Goal: Task Accomplishment & Management: Manage account settings

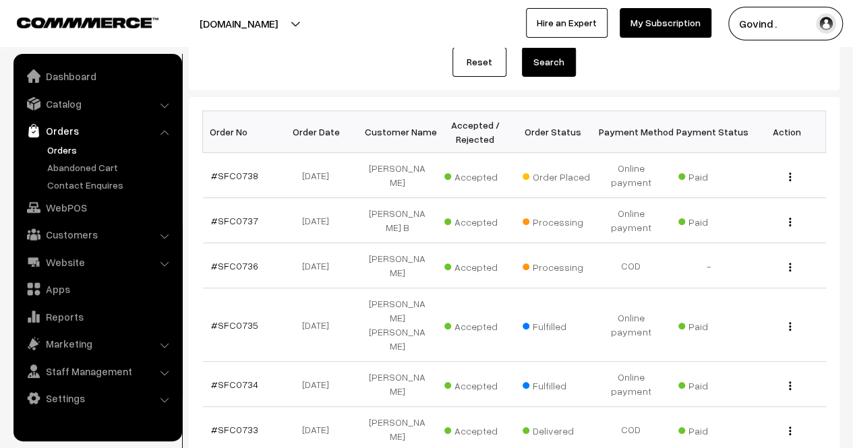
scroll to position [182, 0]
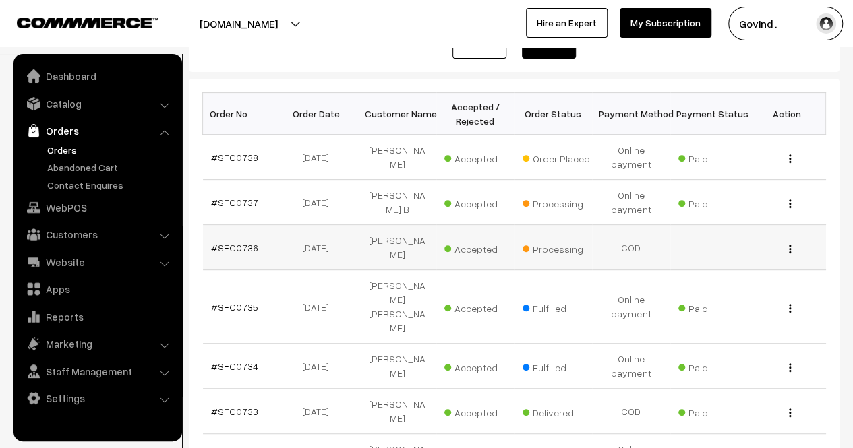
click at [787, 247] on div "View" at bounding box center [787, 248] width 62 height 14
click at [789, 241] on div "View" at bounding box center [787, 248] width 62 height 14
click at [787, 249] on div "View" at bounding box center [787, 248] width 62 height 14
click at [789, 249] on img "button" at bounding box center [790, 249] width 2 height 9
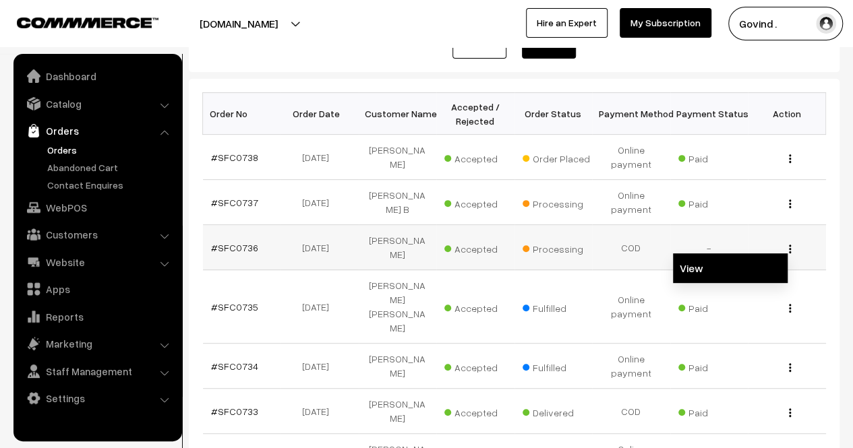
click at [746, 262] on link "View" at bounding box center [730, 268] width 115 height 30
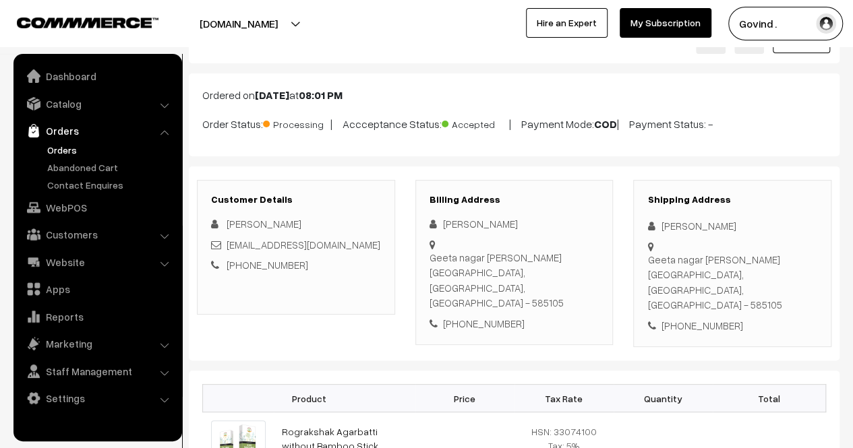
scroll to position [55, 0]
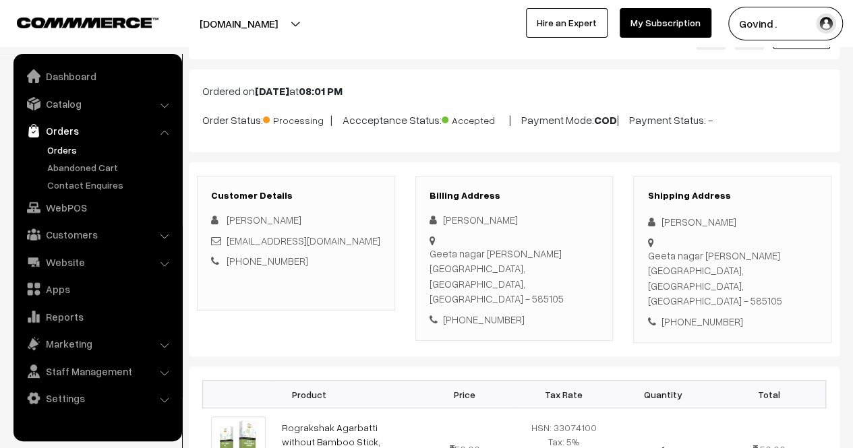
click at [852, 145] on html "Thank you for showing interest. Our team will call you shortly. Close [DOMAIN_N…" at bounding box center [426, 169] width 853 height 448
click at [698, 314] on div "[PHONE_NUMBER]" at bounding box center [732, 322] width 170 height 16
copy div "9482787424"
click at [694, 220] on div "[PERSON_NAME]" at bounding box center [732, 222] width 170 height 16
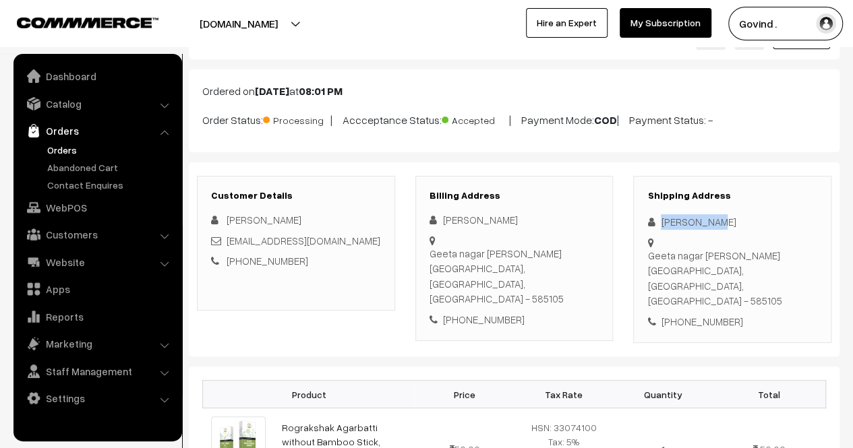
click at [694, 220] on div "Laxmiputra Kabade" at bounding box center [732, 222] width 170 height 16
copy div "Laxmiputra Kabade"
drag, startPoint x: 698, startPoint y: 256, endPoint x: 662, endPoint y: 245, distance: 37.8
click at [662, 248] on div "Geeta nagar Kalburge Gulbarga, Karnataka, India - 585105" at bounding box center [732, 278] width 170 height 61
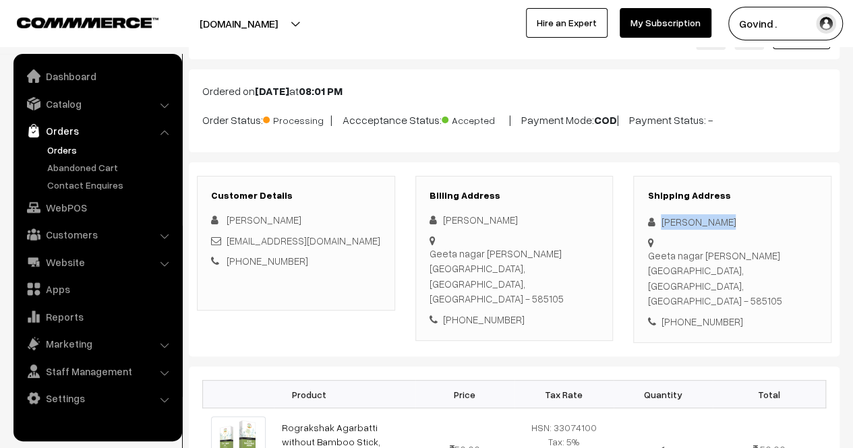
copy div "Geeta nagar Kalburge Gulbarga"
click at [781, 251] on div "Geeta nagar Kalburge Gulbarga, Karnataka, India - 585105" at bounding box center [732, 278] width 170 height 61
copy div "585105"
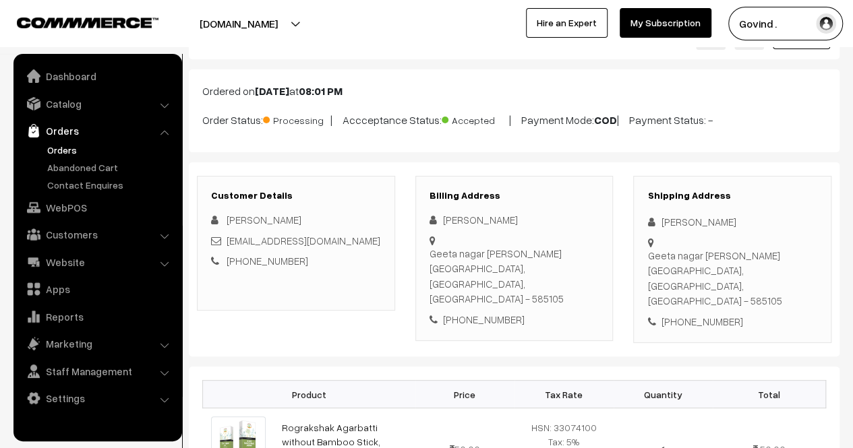
click at [724, 291] on div "Shipping Address Laxmiputra Kabade Geeta nagar Kalburge Gulbarga, Karnataka, In…" at bounding box center [732, 260] width 198 height 168
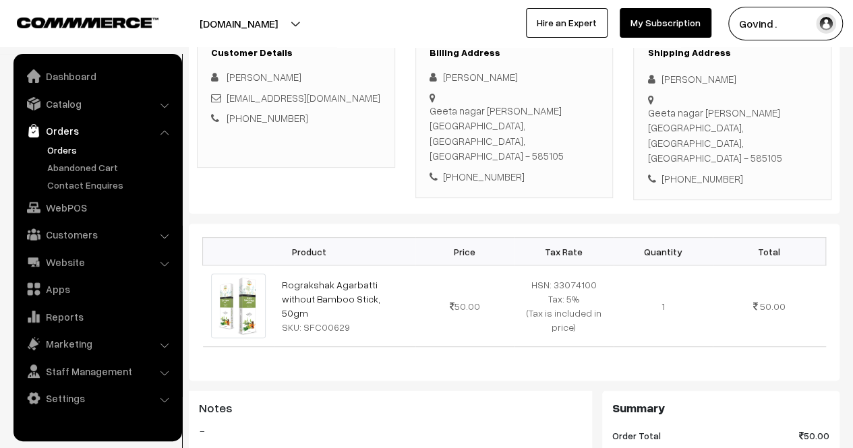
scroll to position [203, 0]
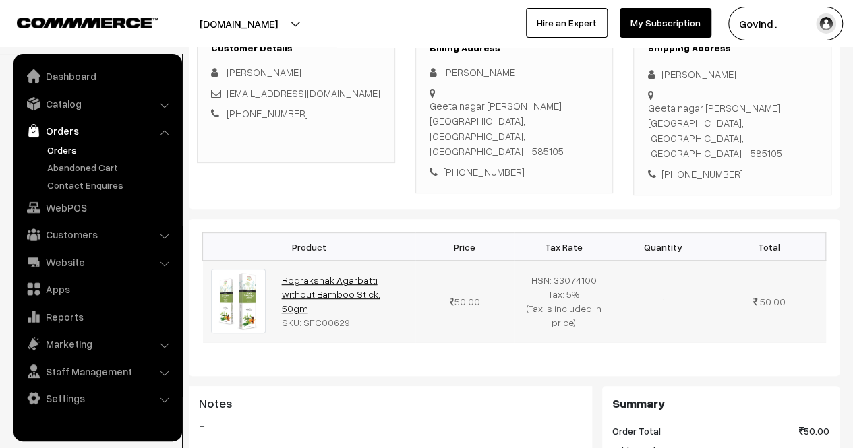
drag, startPoint x: 373, startPoint y: 273, endPoint x: 282, endPoint y: 250, distance: 94.5
click at [282, 261] on td "Rograkshak Agarbatti without Bamboo Stick, 50gm SKU: SFC00629" at bounding box center [345, 302] width 142 height 82
copy link "Rograkshak Agarbatti without Bamboo Stick, 50gm"
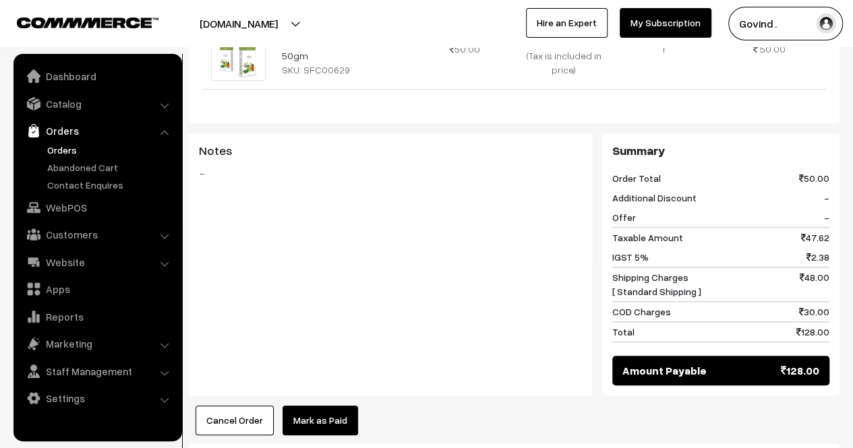
scroll to position [0, 0]
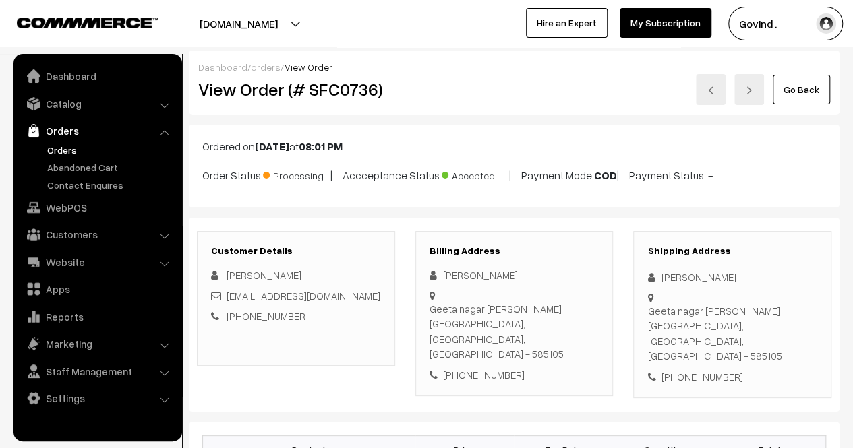
click at [796, 95] on link "Go Back" at bounding box center [801, 90] width 57 height 30
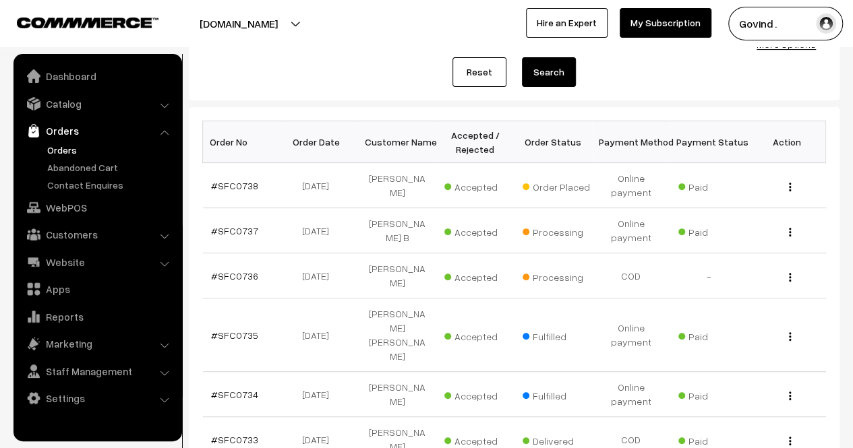
scroll to position [155, 0]
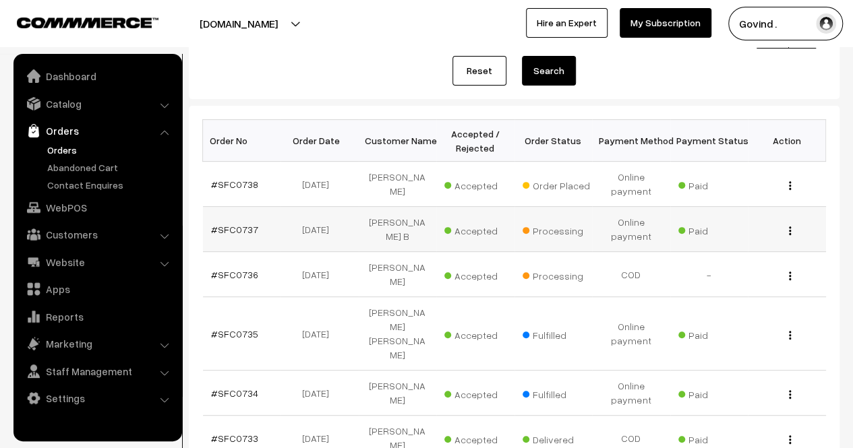
click at [790, 225] on button "button" at bounding box center [789, 230] width 3 height 11
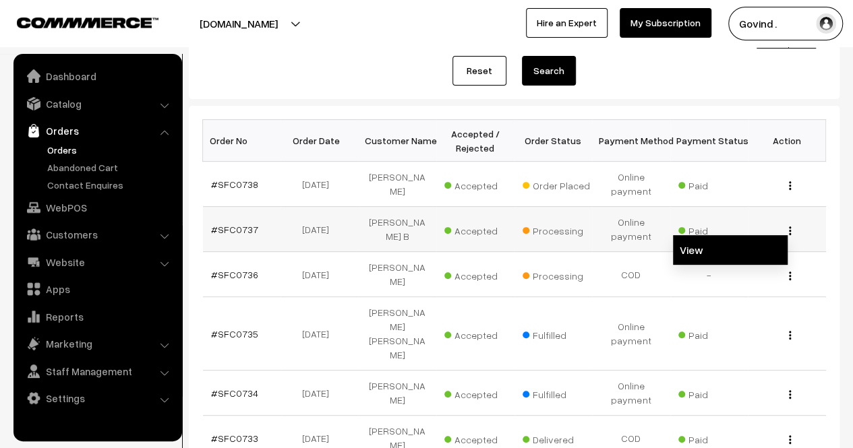
click at [707, 256] on link "View" at bounding box center [730, 250] width 115 height 30
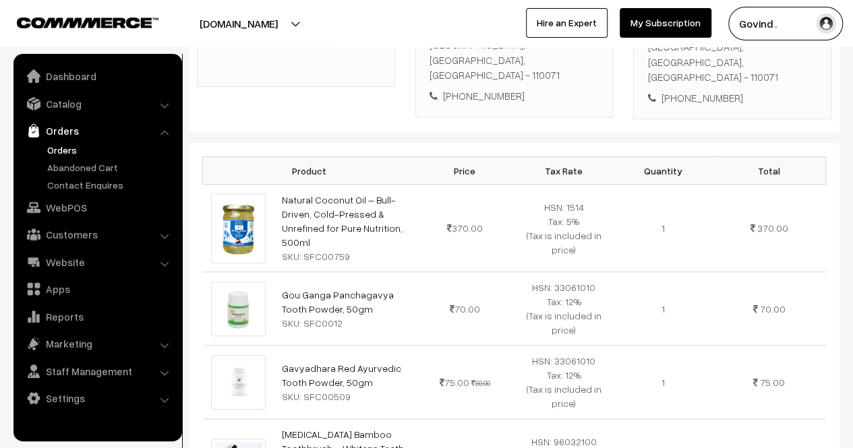
scroll to position [311, 0]
drag, startPoint x: 862, startPoint y: 95, endPoint x: 862, endPoint y: 176, distance: 80.9
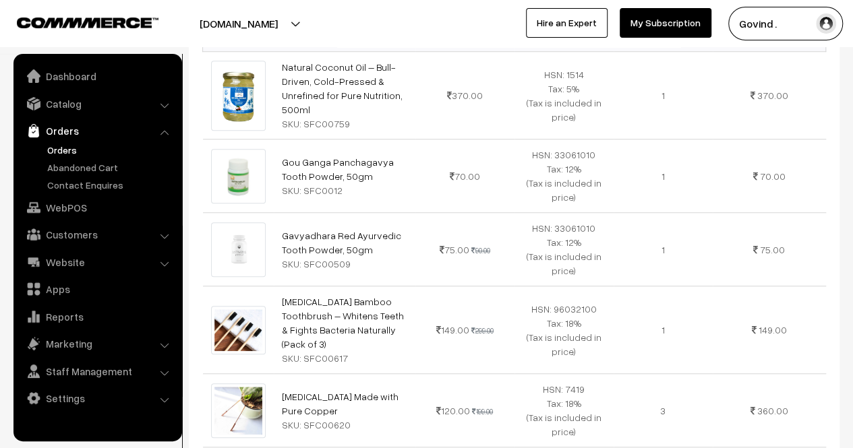
scroll to position [0, 0]
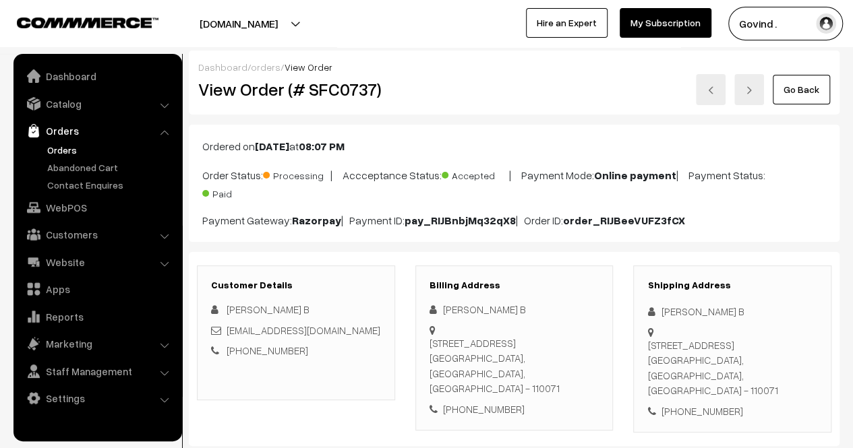
click at [693, 404] on div "+91 9953000353" at bounding box center [732, 412] width 170 height 16
copy div "9953000353"
click at [672, 309] on div "Shishir B" at bounding box center [732, 312] width 170 height 16
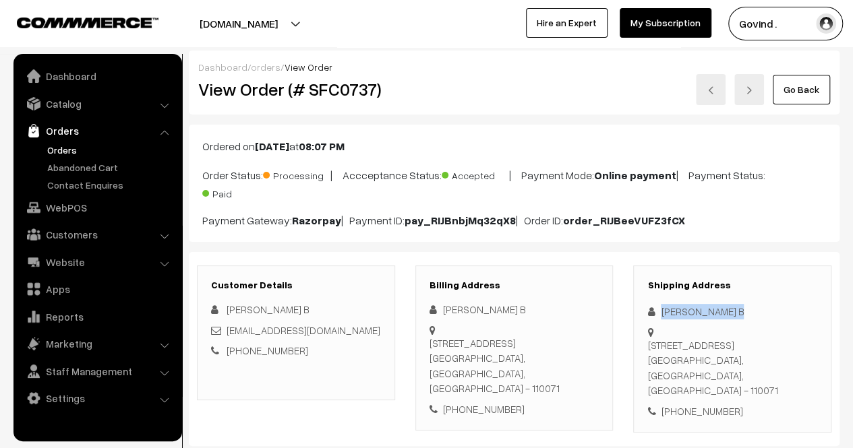
click at [672, 309] on div "Shishir B" at bounding box center [732, 312] width 170 height 16
copy div "[PERSON_NAME] B"
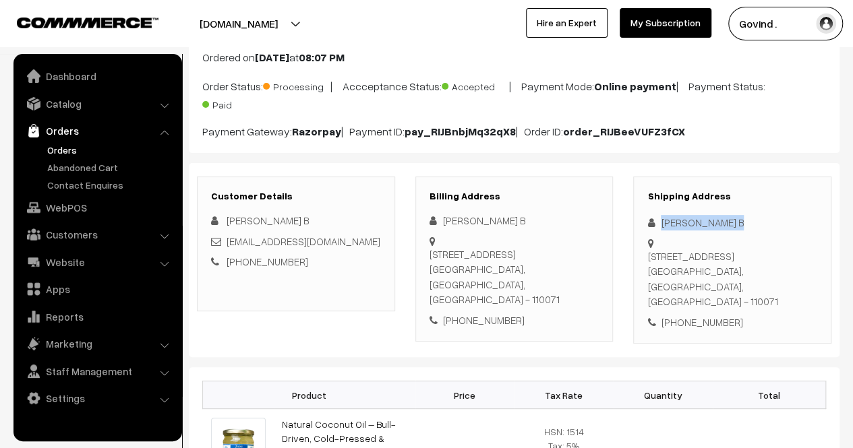
scroll to position [93, 0]
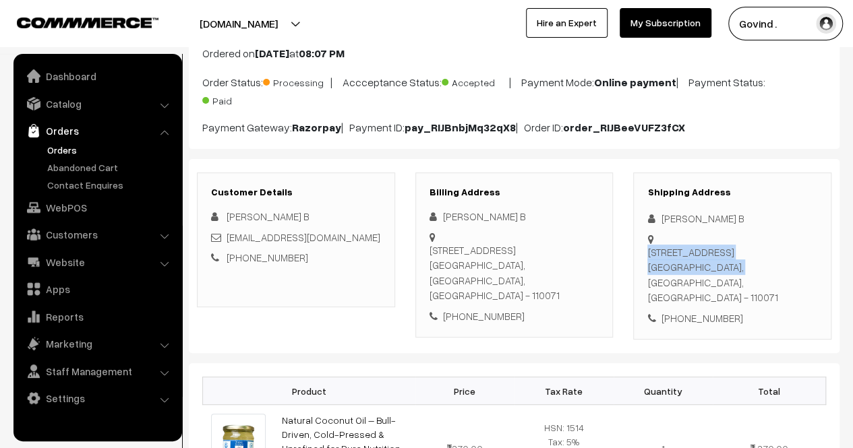
drag, startPoint x: 702, startPoint y: 250, endPoint x: 657, endPoint y: 235, distance: 48.4
click at [657, 232] on div "C 9, house no 9788, Vasant Kunj New Delhi, Delhi, India - 110071" at bounding box center [732, 232] width 170 height 0
copy div "C 9, house no 9788, Vasant Kunj New Delhi"
click at [774, 251] on div "C 9, house no 9788, Vasant Kunj New Delhi, Delhi, India - 110071" at bounding box center [732, 275] width 170 height 61
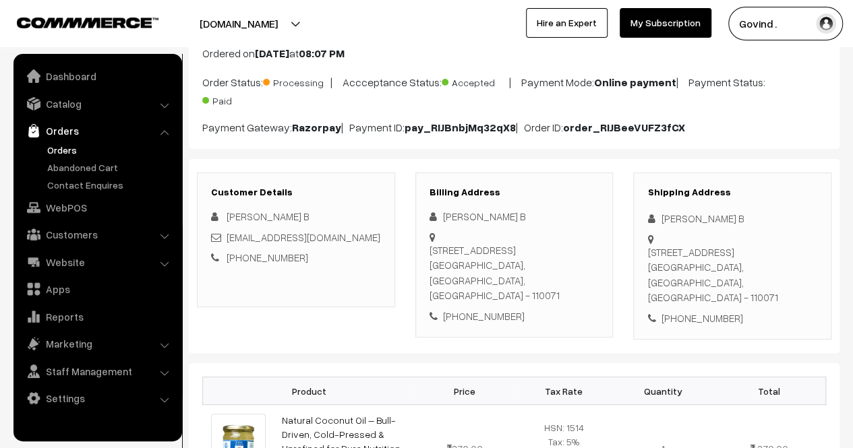
copy div "110071"
click at [787, 291] on div "Shipping Address Shishir B C 9, house no 9788, Vasant Kunj New Delhi, Delhi, In…" at bounding box center [732, 257] width 198 height 168
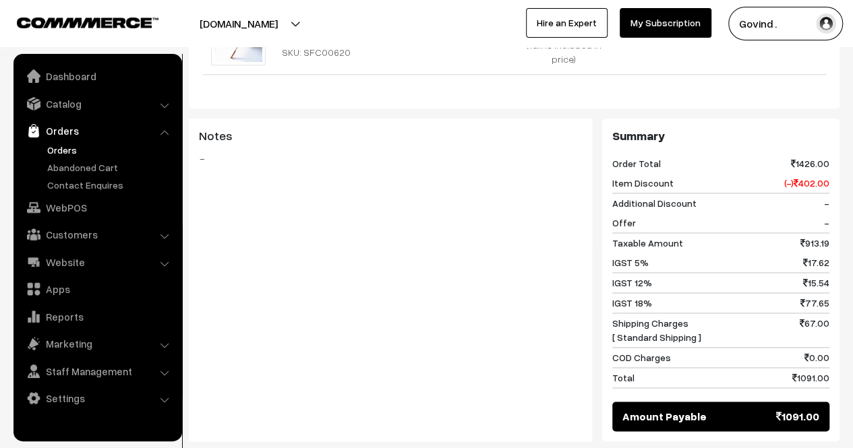
scroll to position [35, 0]
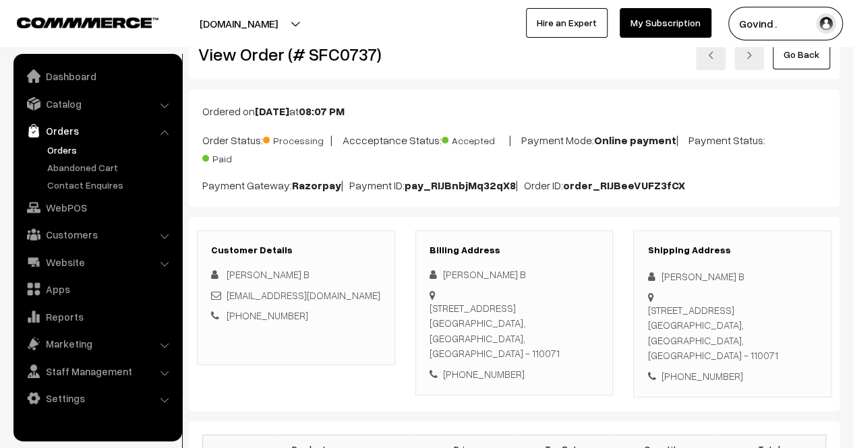
click at [800, 61] on link "Go Back" at bounding box center [801, 55] width 57 height 30
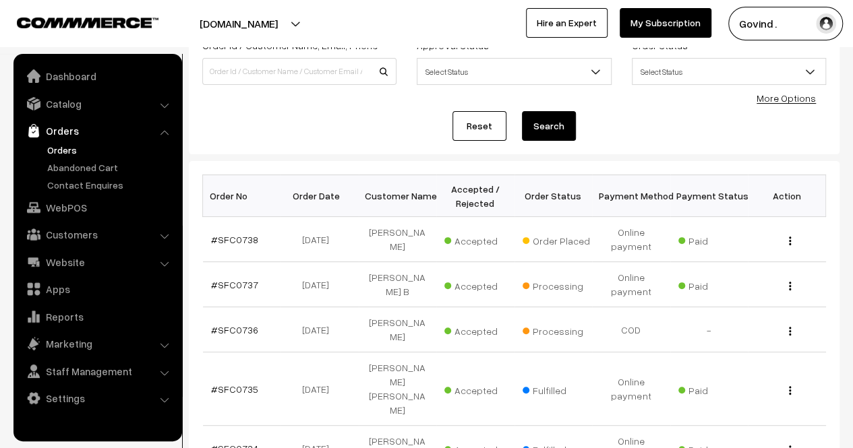
scroll to position [105, 0]
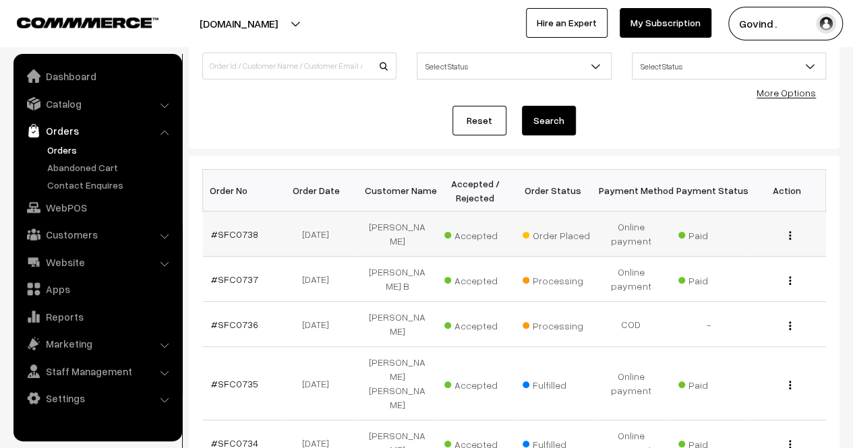
click at [790, 236] on img "button" at bounding box center [790, 235] width 2 height 9
click at [752, 258] on link "View" at bounding box center [730, 255] width 115 height 30
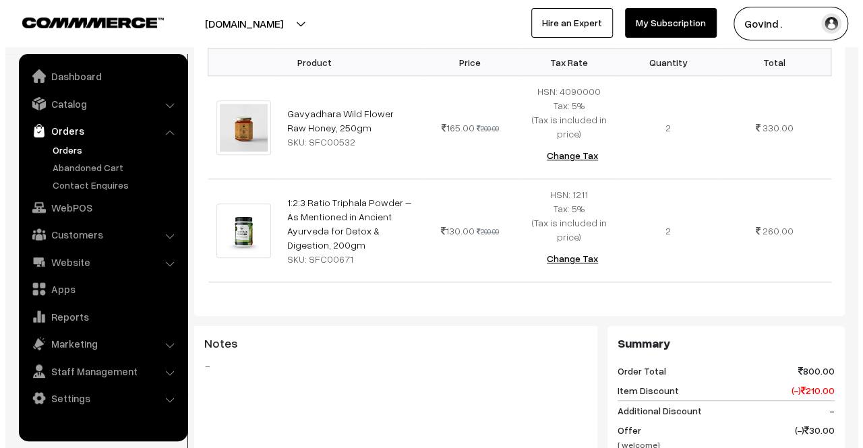
scroll to position [721, 0]
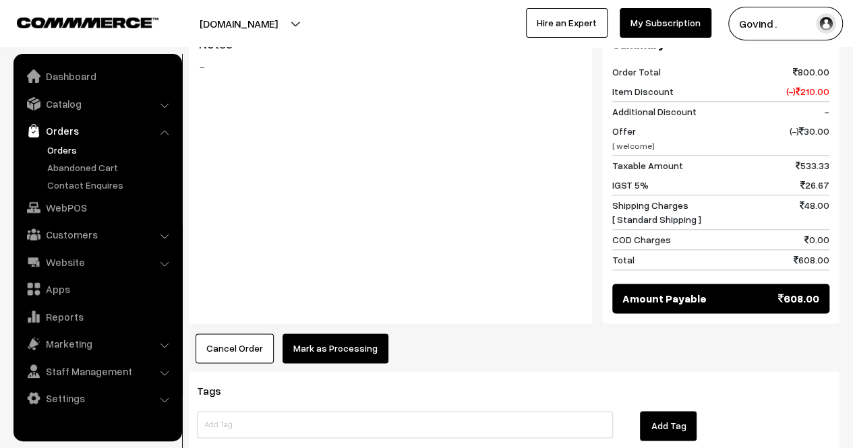
click at [333, 334] on button "Mark as Processing" at bounding box center [335, 349] width 106 height 30
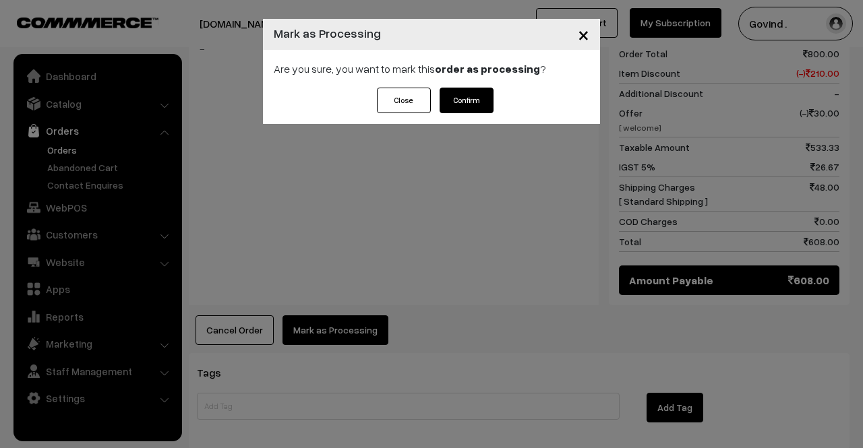
click at [463, 113] on button "Confirm" at bounding box center [467, 101] width 54 height 26
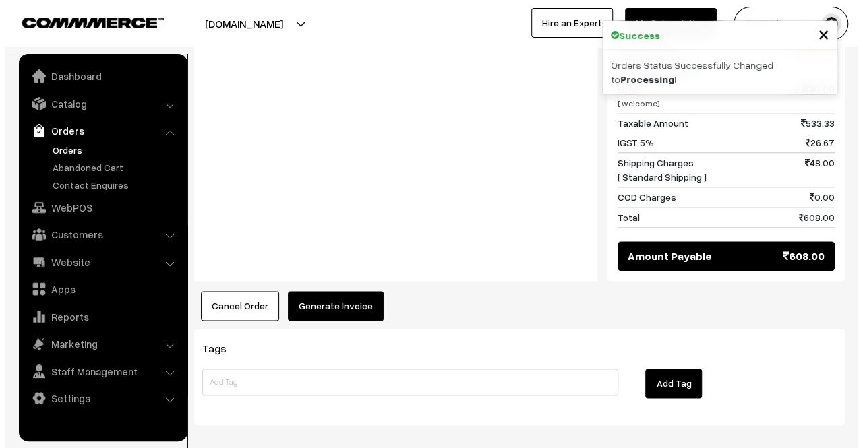
scroll to position [750, 0]
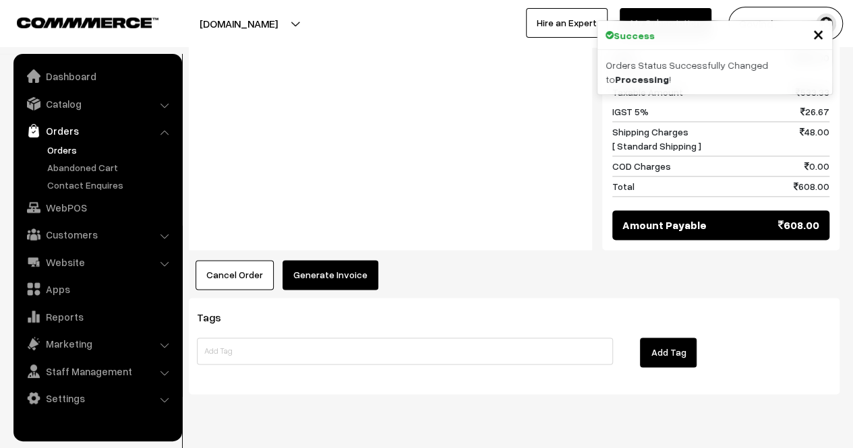
click at [330, 260] on button "Generate Invoice" at bounding box center [330, 275] width 96 height 30
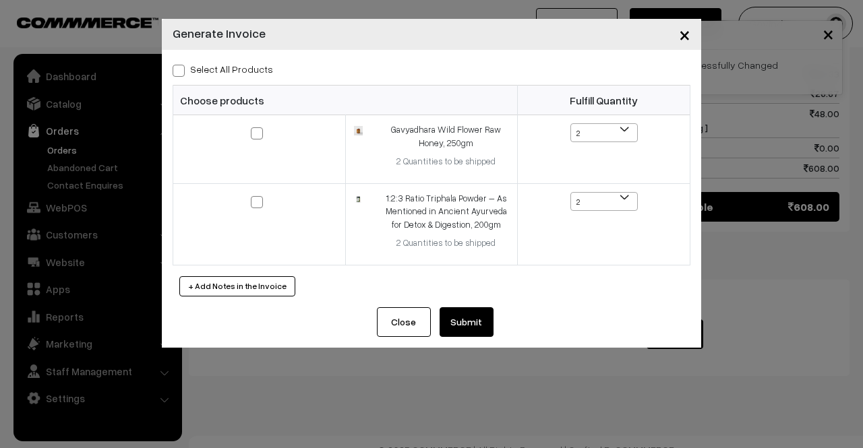
click at [177, 65] on span at bounding box center [179, 71] width 12 height 12
click at [177, 65] on input "Select All Products" at bounding box center [177, 68] width 9 height 9
checkbox input "true"
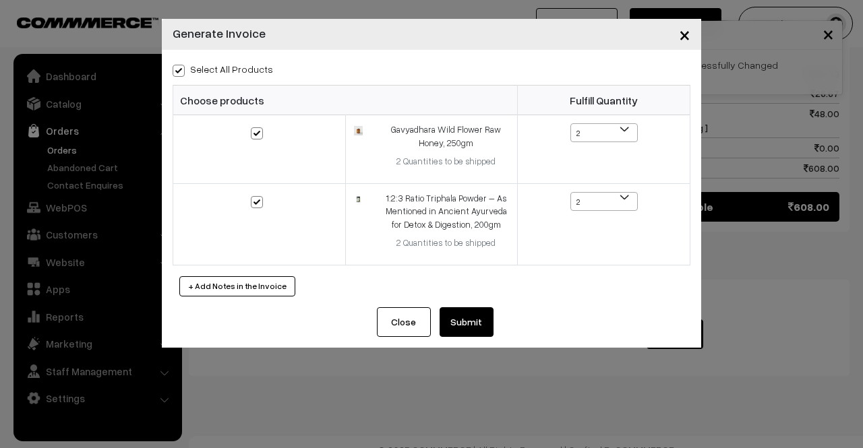
click at [471, 321] on button "Submit" at bounding box center [467, 322] width 54 height 30
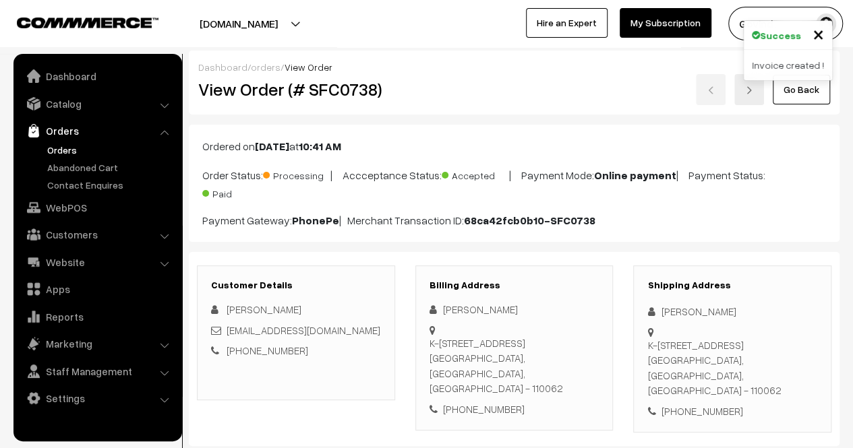
click at [800, 96] on link "Go Back" at bounding box center [801, 90] width 57 height 30
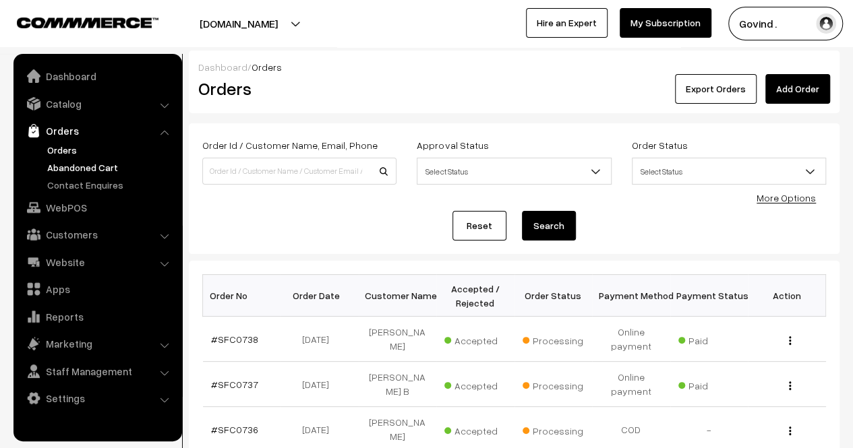
click at [82, 168] on link "Abandoned Cart" at bounding box center [110, 167] width 133 height 14
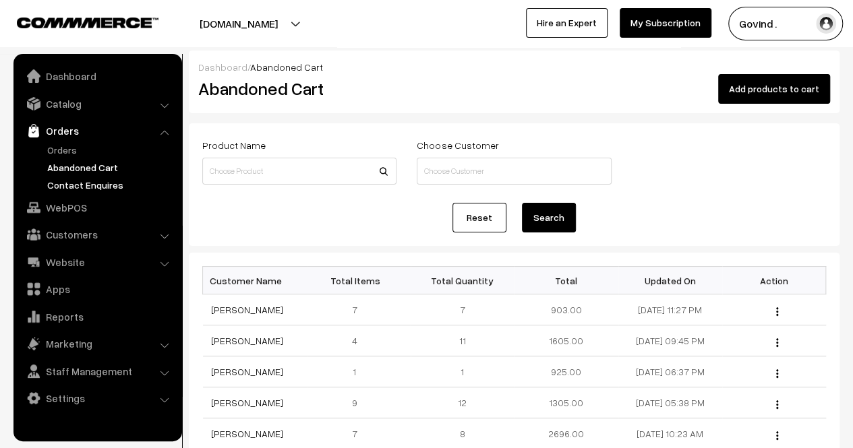
click at [90, 187] on link "Contact Enquires" at bounding box center [110, 185] width 133 height 14
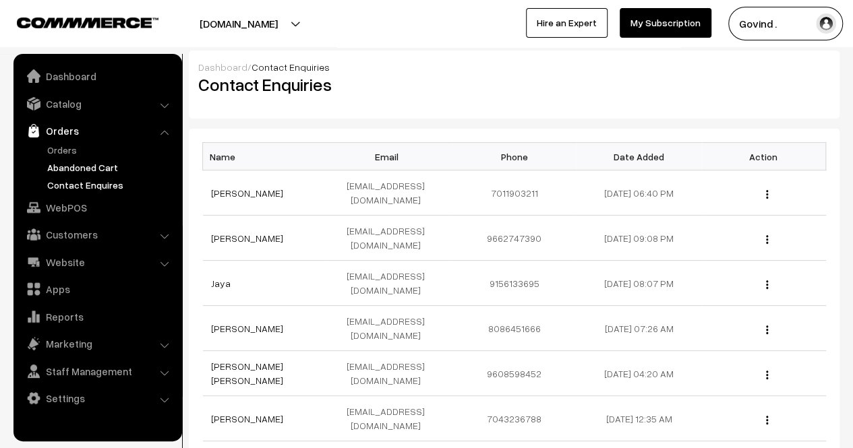
click at [93, 162] on link "Abandoned Cart" at bounding box center [110, 167] width 133 height 14
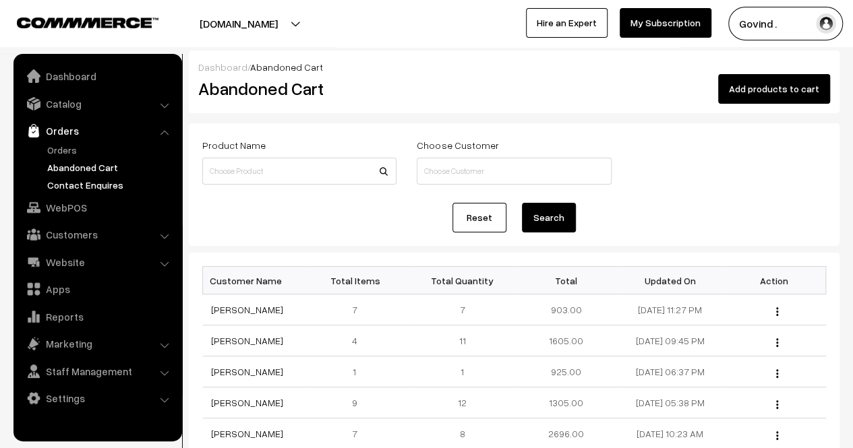
click at [82, 191] on link "Contact Enquires" at bounding box center [110, 185] width 133 height 14
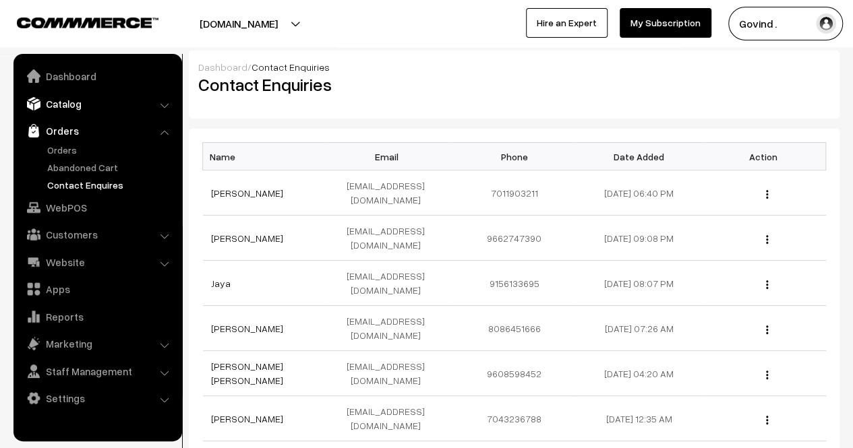
click at [76, 111] on link "Catalog" at bounding box center [97, 104] width 160 height 24
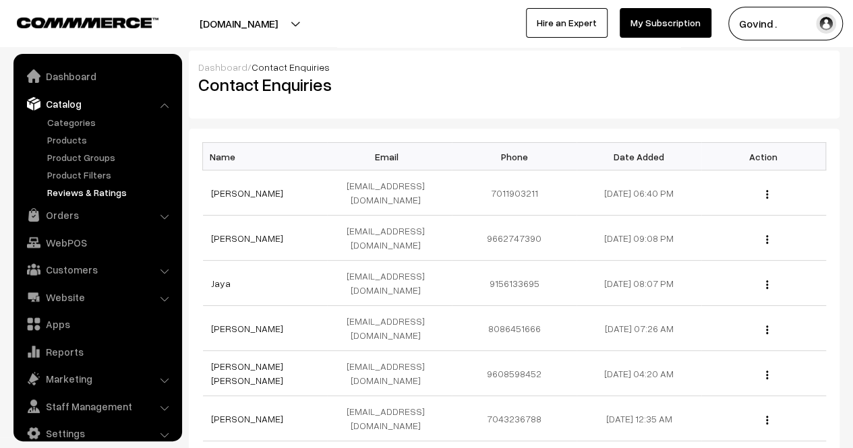
click at [90, 189] on link "Reviews & Ratings" at bounding box center [110, 192] width 133 height 14
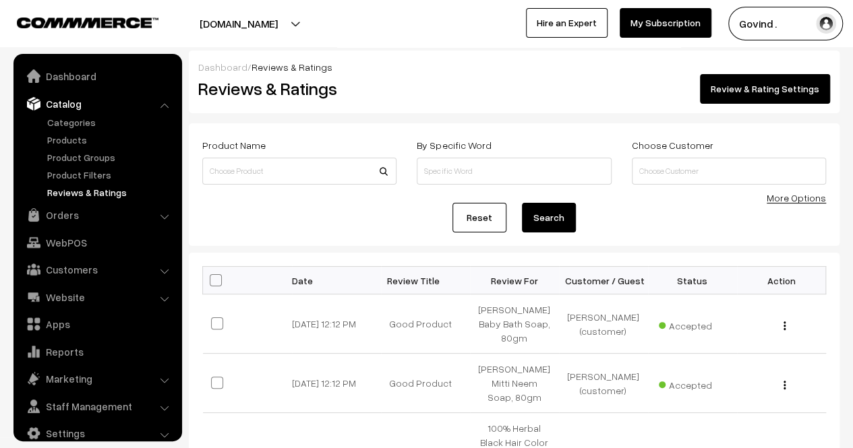
scroll to position [17, 0]
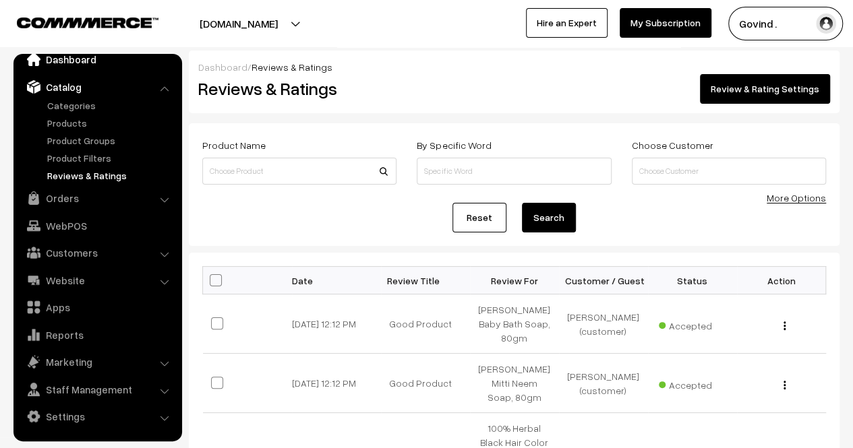
click at [73, 68] on link "Dashboard" at bounding box center [97, 59] width 160 height 24
